Goal: Task Accomplishment & Management: Manage account settings

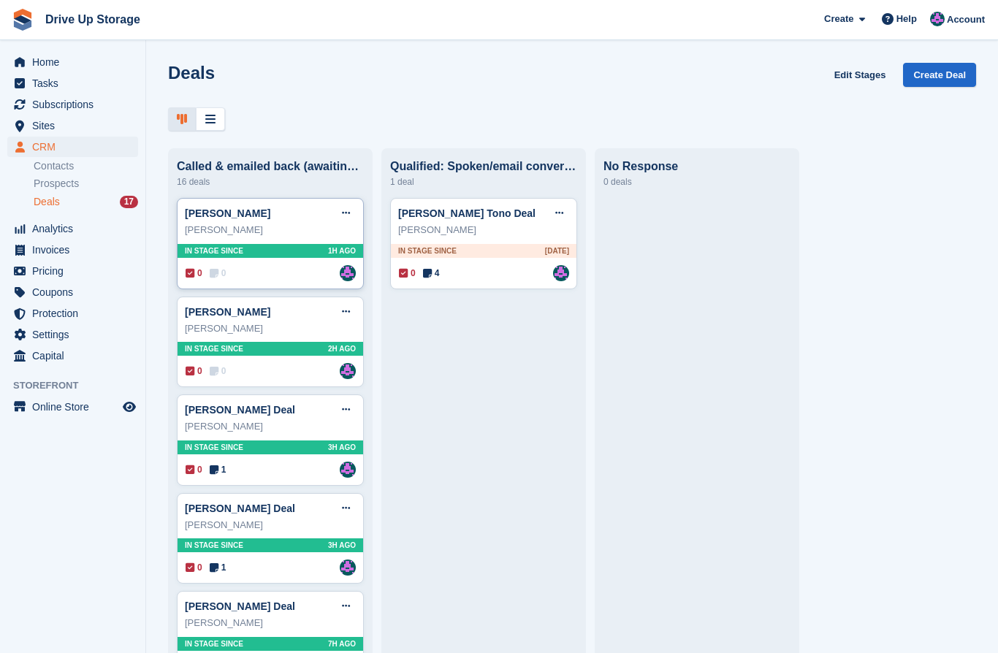
click at [245, 230] on div "Lee porter" at bounding box center [270, 230] width 171 height 15
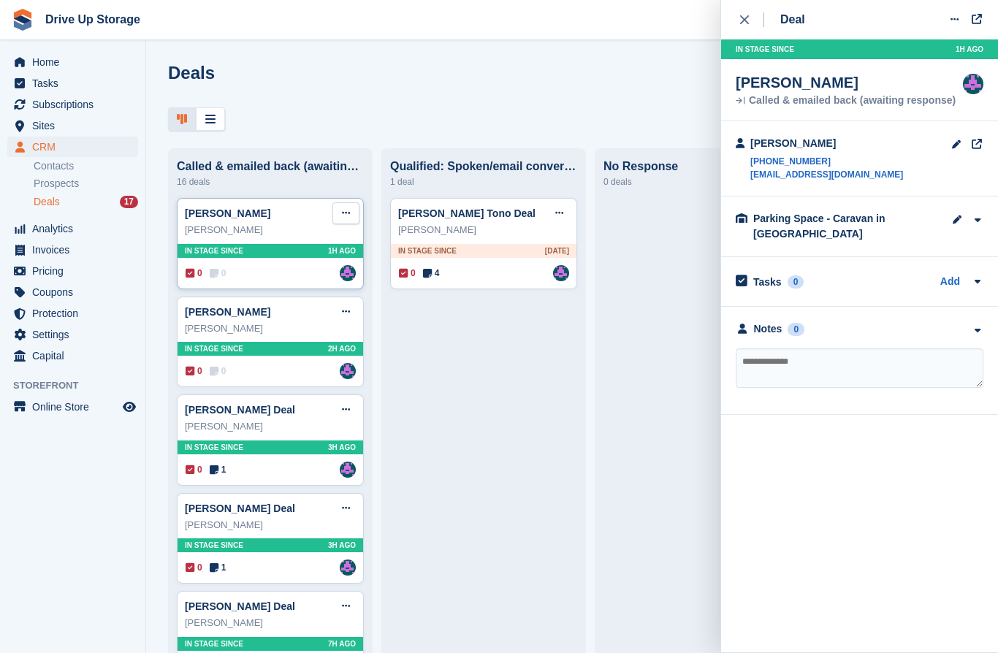
click at [346, 218] on icon at bounding box center [346, 212] width 8 height 9
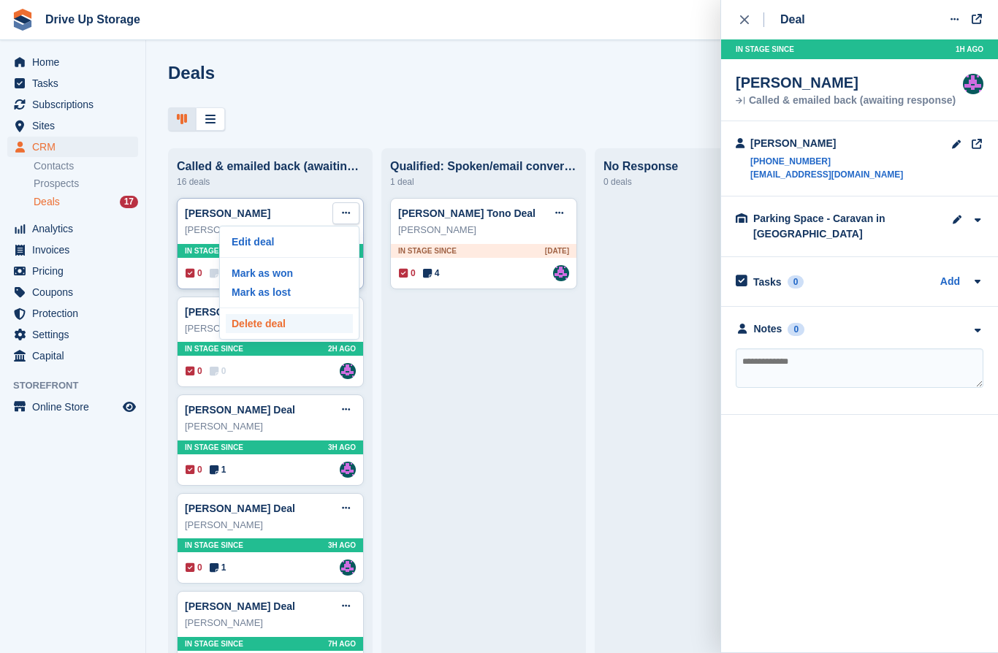
click at [256, 328] on p "Delete deal" at bounding box center [289, 323] width 127 height 19
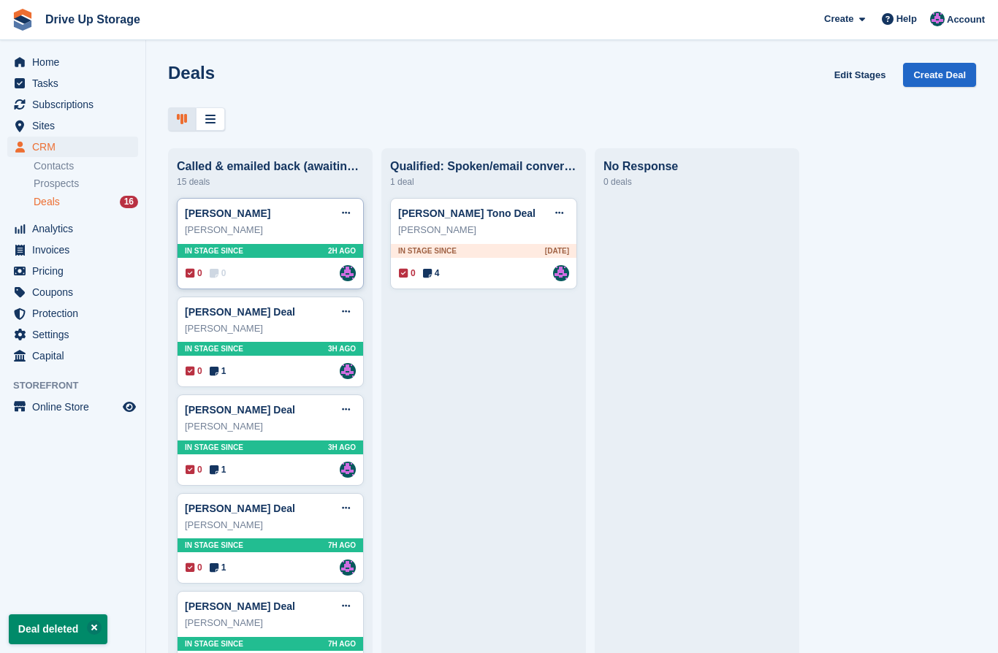
click at [254, 270] on div "0 0 Assigned to Andy" at bounding box center [271, 273] width 170 height 16
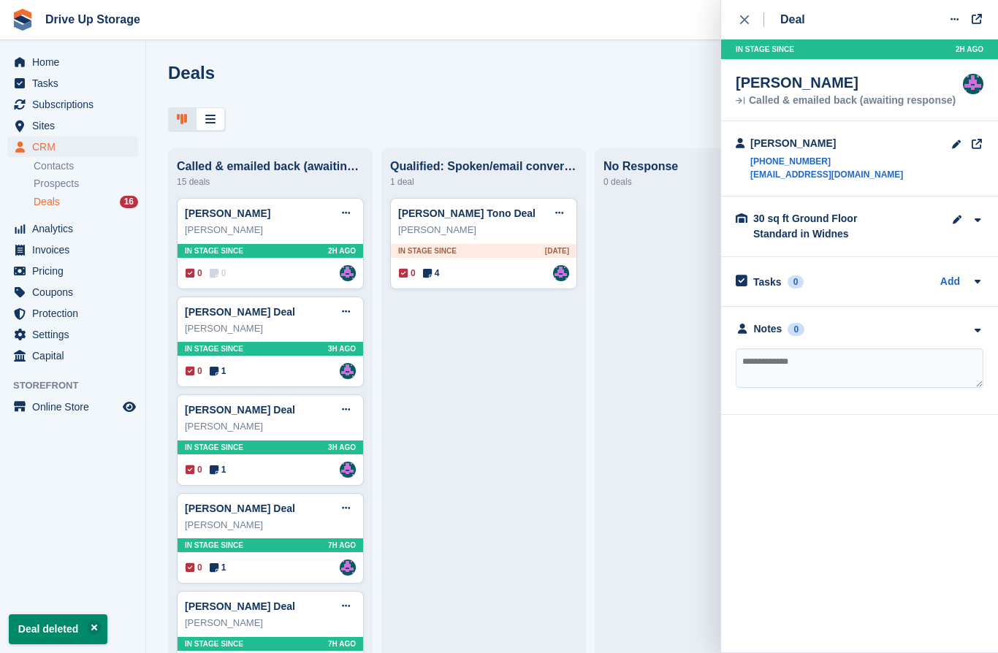
click at [794, 384] on textarea at bounding box center [860, 368] width 248 height 39
type textarea "**********"
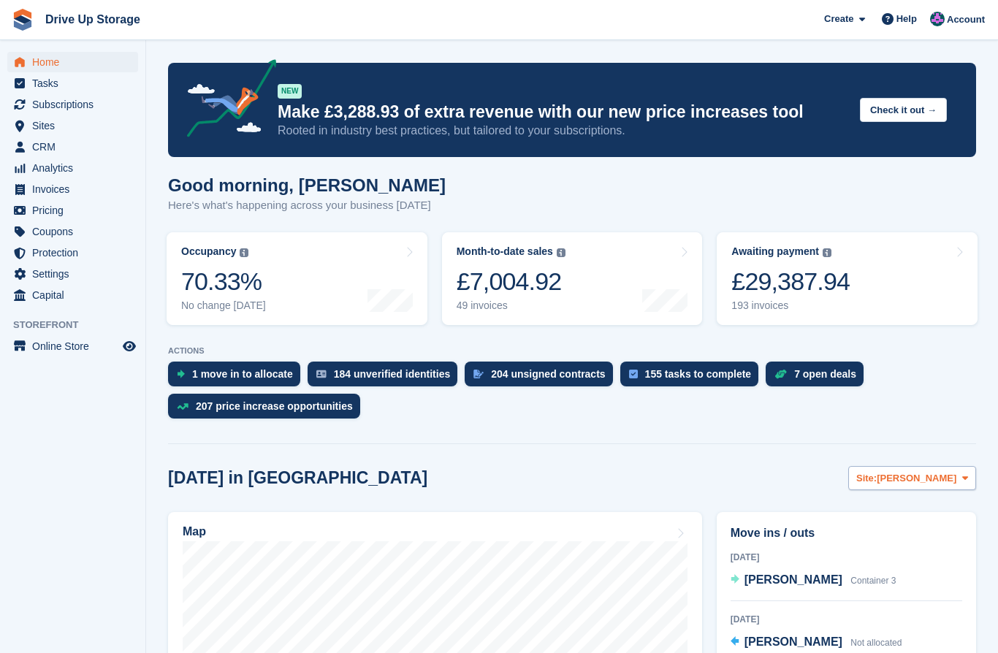
click at [954, 475] on span "Stroud" at bounding box center [917, 478] width 80 height 15
click at [888, 576] on link "Widnes" at bounding box center [905, 565] width 127 height 26
